Goal: Task Accomplishment & Management: Manage account settings

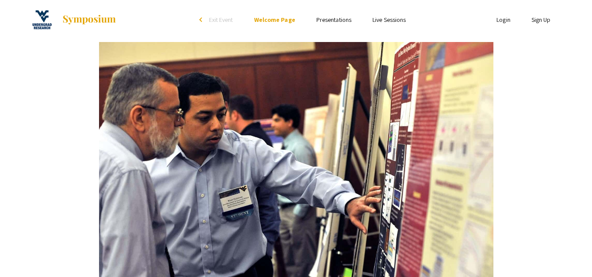
click at [503, 18] on link "Login" at bounding box center [504, 20] width 14 height 8
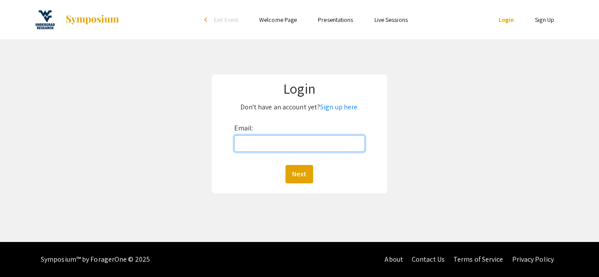
click at [268, 147] on input "Email:" at bounding box center [299, 143] width 131 height 17
type input "[EMAIL_ADDRESS][DOMAIN_NAME]"
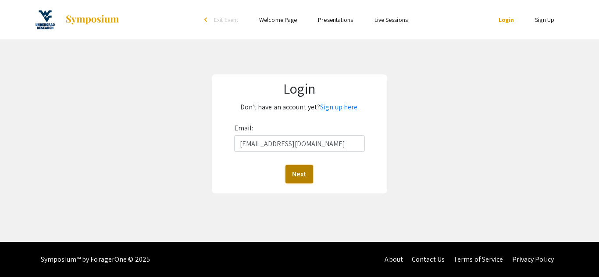
click at [298, 177] on button "Next" at bounding box center [299, 174] width 28 height 18
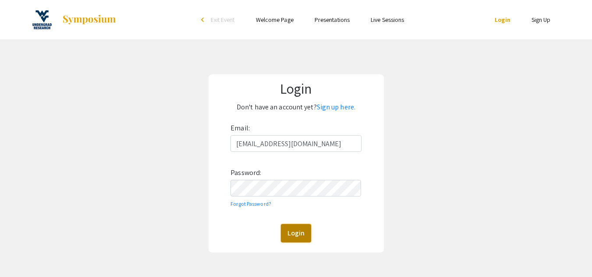
click at [297, 237] on button "Login" at bounding box center [296, 233] width 30 height 18
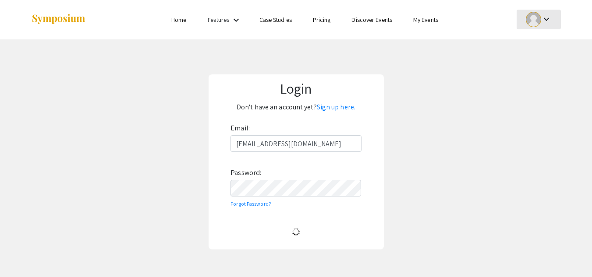
click at [542, 21] on mat-icon "keyboard_arrow_down" at bounding box center [546, 19] width 11 height 11
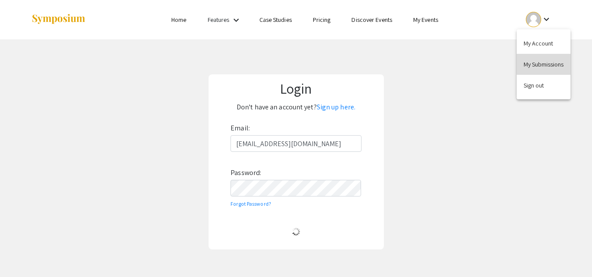
click at [543, 65] on button "My Submissions" at bounding box center [544, 64] width 54 height 21
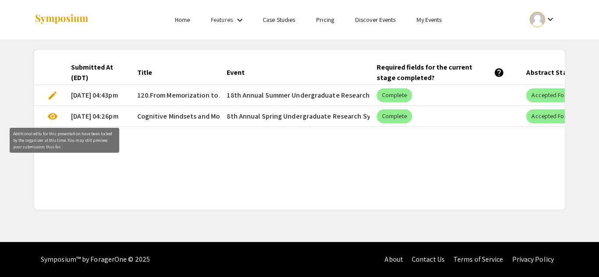
click at [51, 117] on span "visibility" at bounding box center [52, 116] width 11 height 11
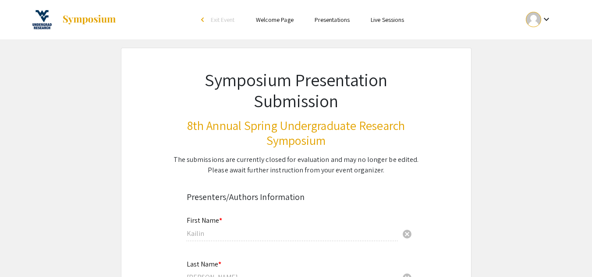
scroll to position [44, 0]
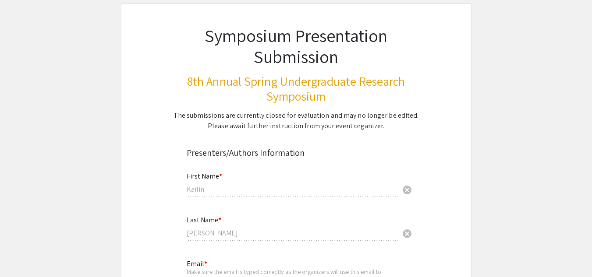
select select "custom"
type input "0"
select select "custom"
type input "1"
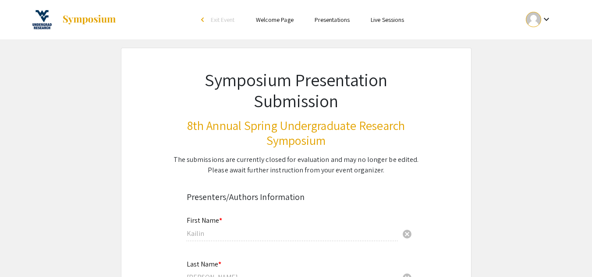
select select "auto"
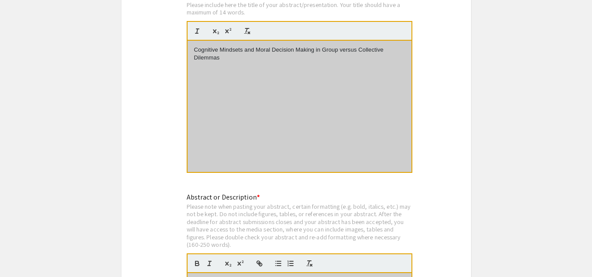
scroll to position [1568, 0]
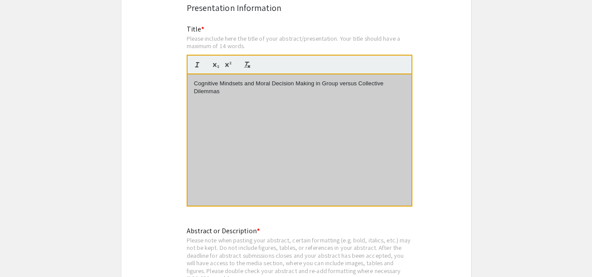
drag, startPoint x: 195, startPoint y: 83, endPoint x: 219, endPoint y: 91, distance: 25.4
click at [219, 91] on p "Cognitive Mindsets and Moral Decision Making in Group versus Collective Dilemmas" at bounding box center [299, 88] width 211 height 16
copy p "Cognitive Mindsets and Moral Decision Making in Group versus Collective Dilemmas"
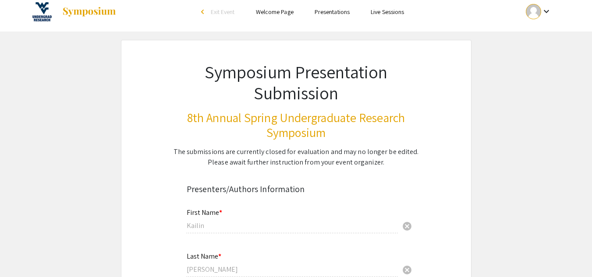
scroll to position [0, 0]
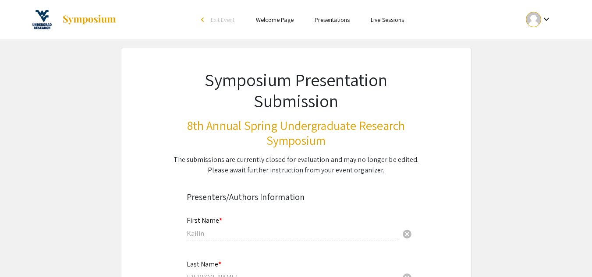
click at [297, 129] on h3 "8th Annual Spring Undergraduate Research Symposium" at bounding box center [296, 132] width 265 height 29
click at [284, 18] on link "Welcome Page" at bounding box center [275, 20] width 38 height 8
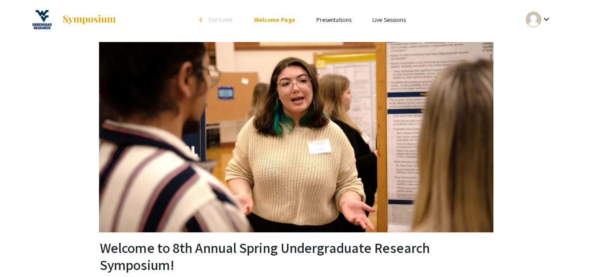
click at [545, 21] on mat-icon "keyboard_arrow_down" at bounding box center [546, 19] width 11 height 11
click at [542, 63] on button "My Submissions" at bounding box center [544, 64] width 54 height 21
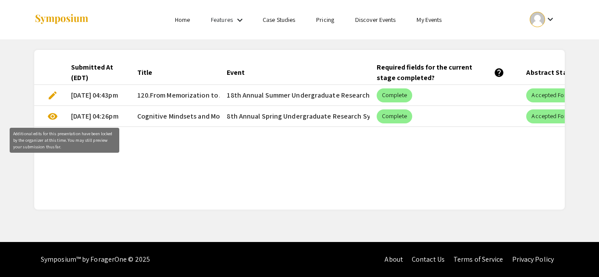
click at [51, 114] on span "visibility" at bounding box center [52, 116] width 11 height 11
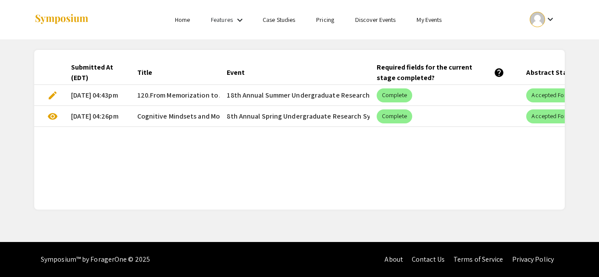
click at [54, 94] on span "edit" at bounding box center [52, 95] width 11 height 11
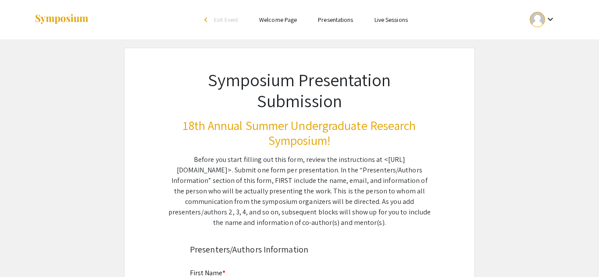
select select "custom"
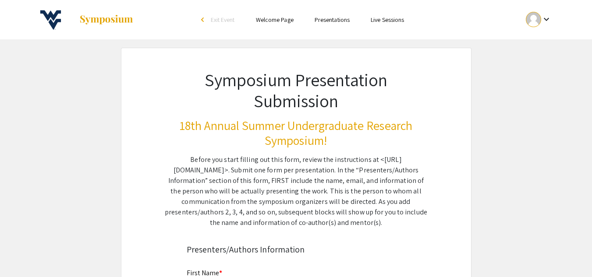
type input "0"
select select "auto"
type input "1"
select select "auto"
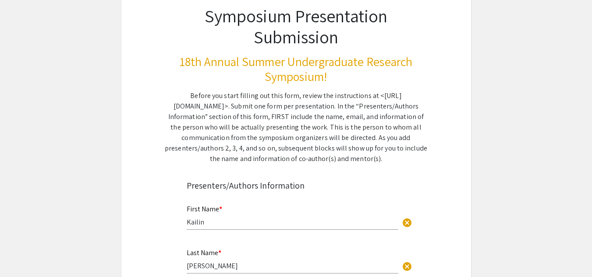
scroll to position [64, 0]
click at [217, 59] on h3 "18th Annual Summer Undergraduate Research Symposium!" at bounding box center [296, 69] width 265 height 29
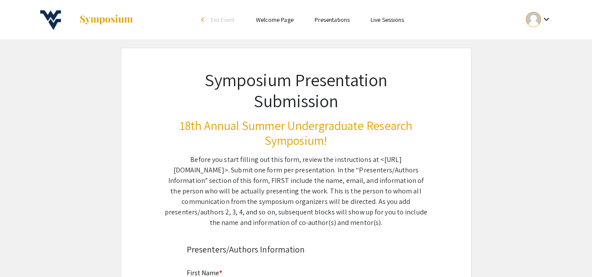
click at [274, 21] on link "Welcome Page" at bounding box center [275, 20] width 38 height 8
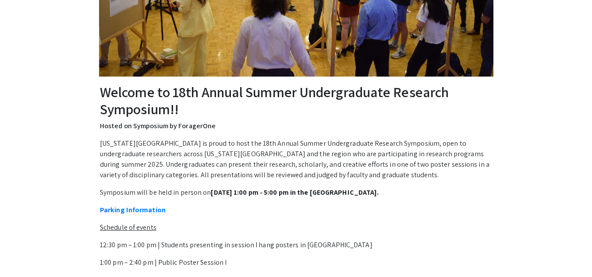
scroll to position [238, 0]
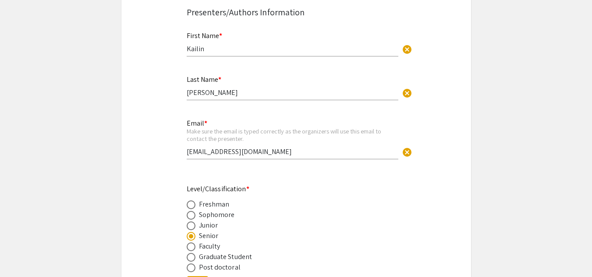
select select "custom"
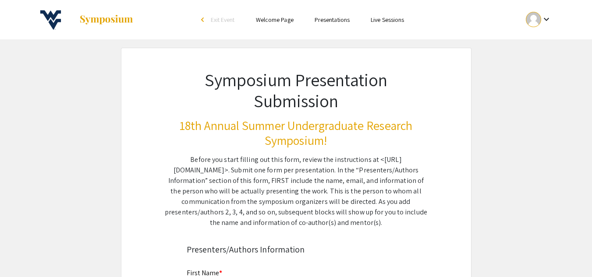
type input "0"
select select "custom"
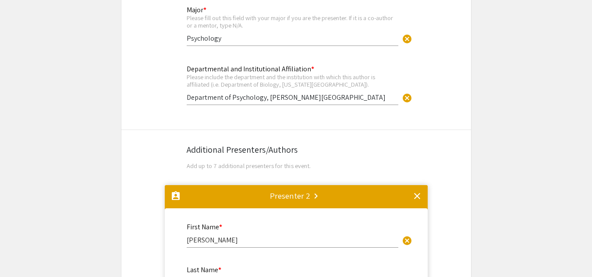
type input "1"
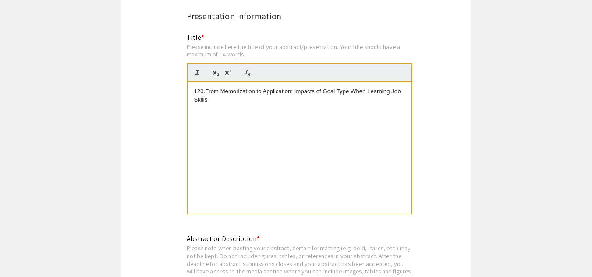
select select "auto"
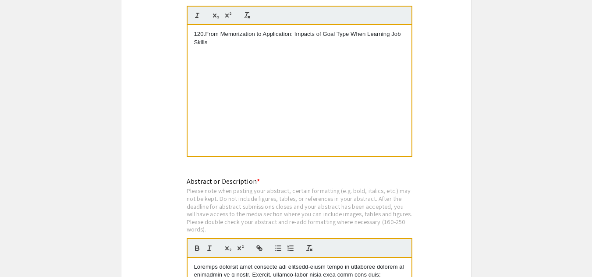
scroll to position [1201, 0]
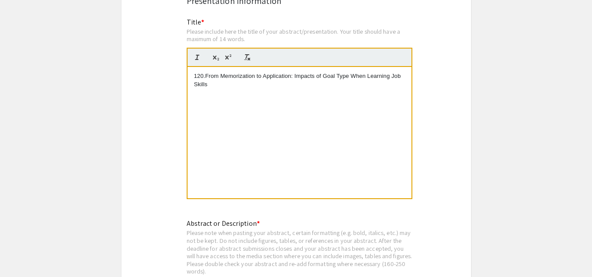
drag, startPoint x: 206, startPoint y: 77, endPoint x: 210, endPoint y: 85, distance: 9.6
click at [210, 85] on p "120.From Memorization to Application: Impacts of Goal Type When Learning Job Sk…" at bounding box center [299, 80] width 211 height 16
copy p "From Memorization to Application: Impacts of Goal Type When Learning Job Skills"
